Goal: Check status: Check status

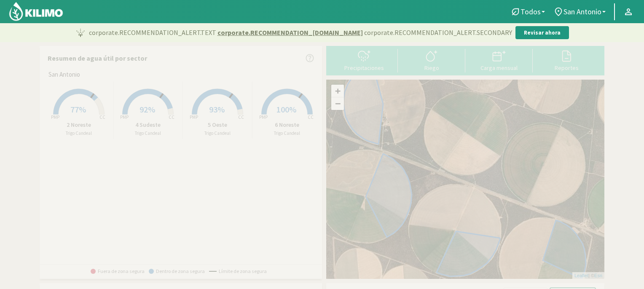
click at [219, 105] on span "93%" at bounding box center [217, 109] width 16 height 11
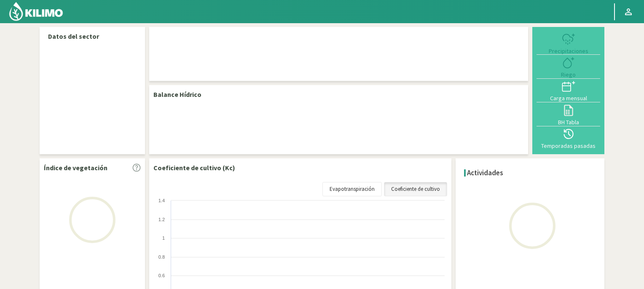
select select "2: Object"
